Goal: Information Seeking & Learning: Learn about a topic

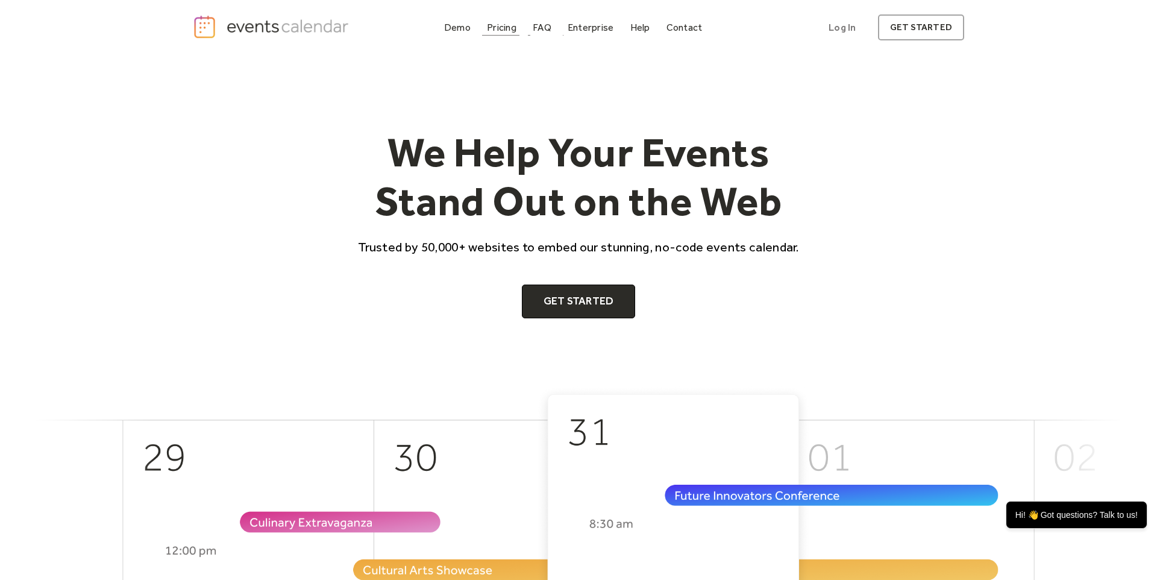
click at [514, 25] on div "Pricing" at bounding box center [502, 27] width 30 height 7
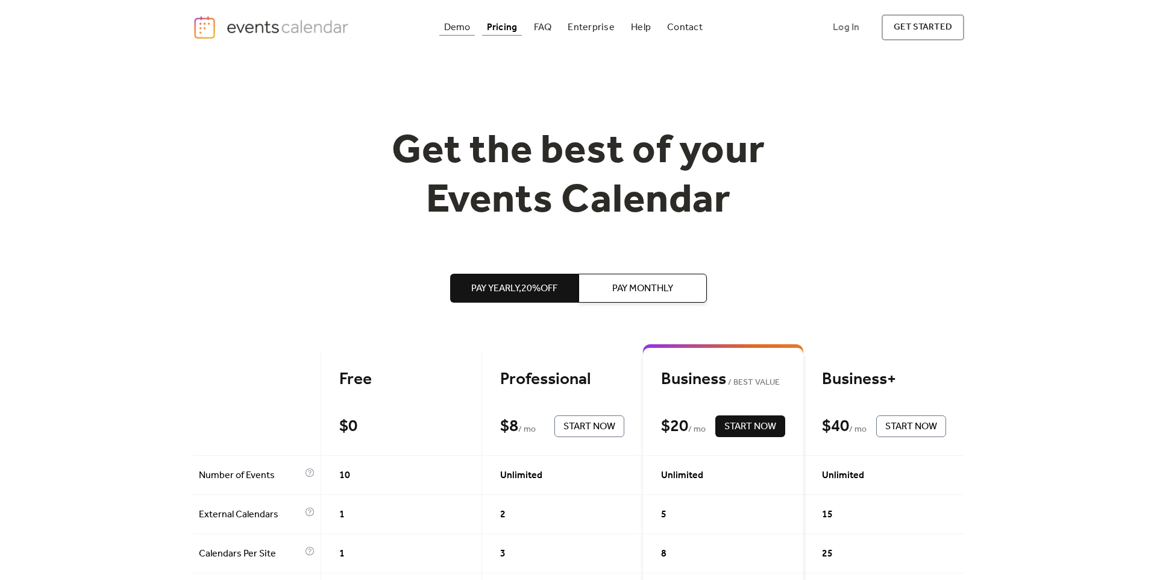
click at [468, 28] on div "Demo" at bounding box center [457, 27] width 27 height 7
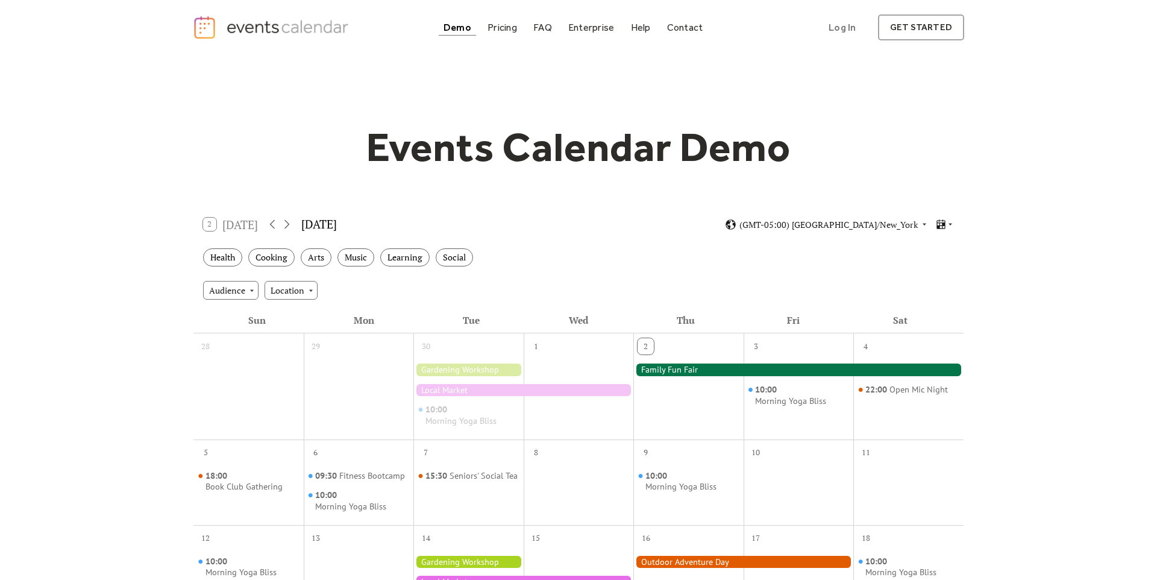
click at [238, 223] on div "2 [DATE]" at bounding box center [230, 223] width 55 height 13
